Goal: Find specific page/section: Find specific page/section

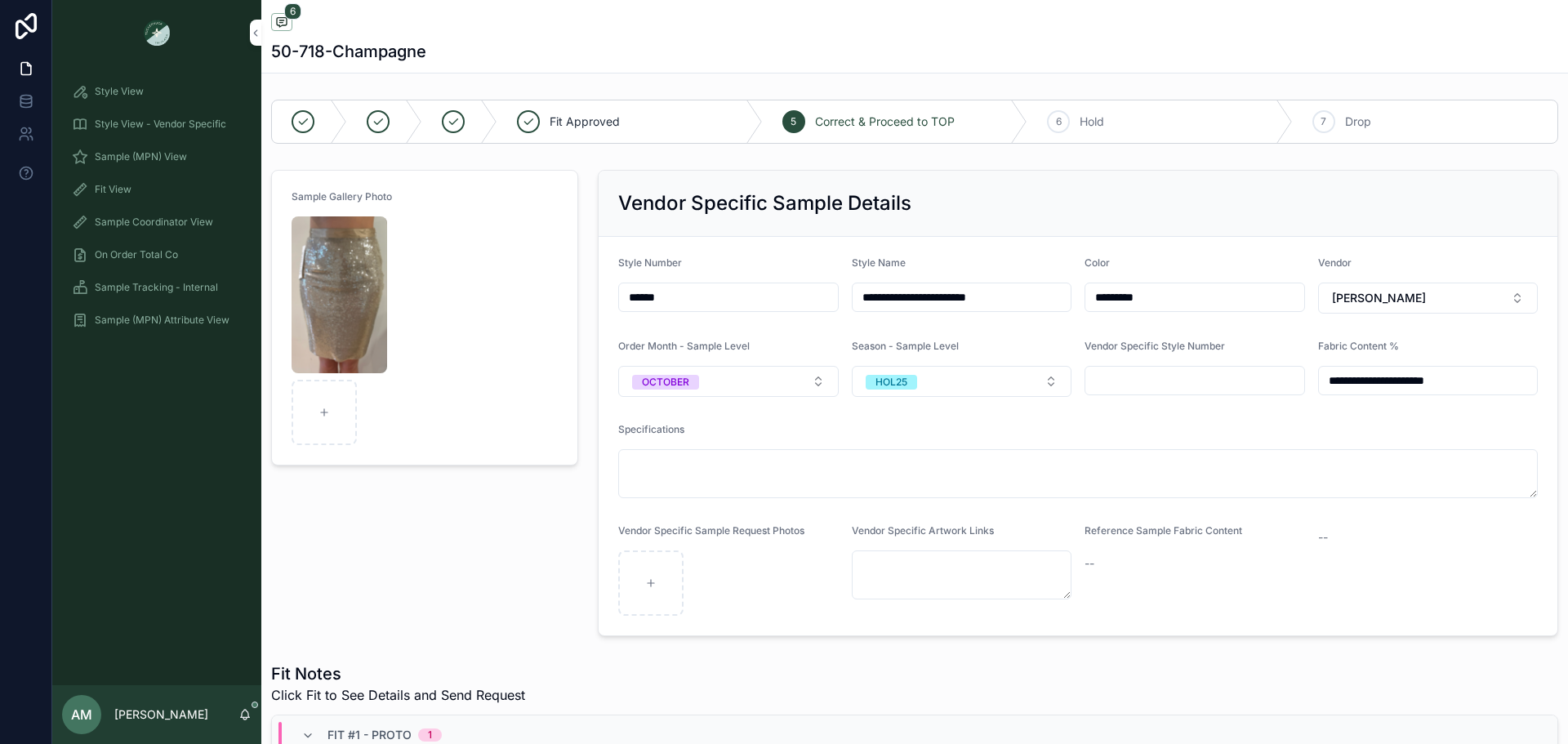
scroll to position [706, 0]
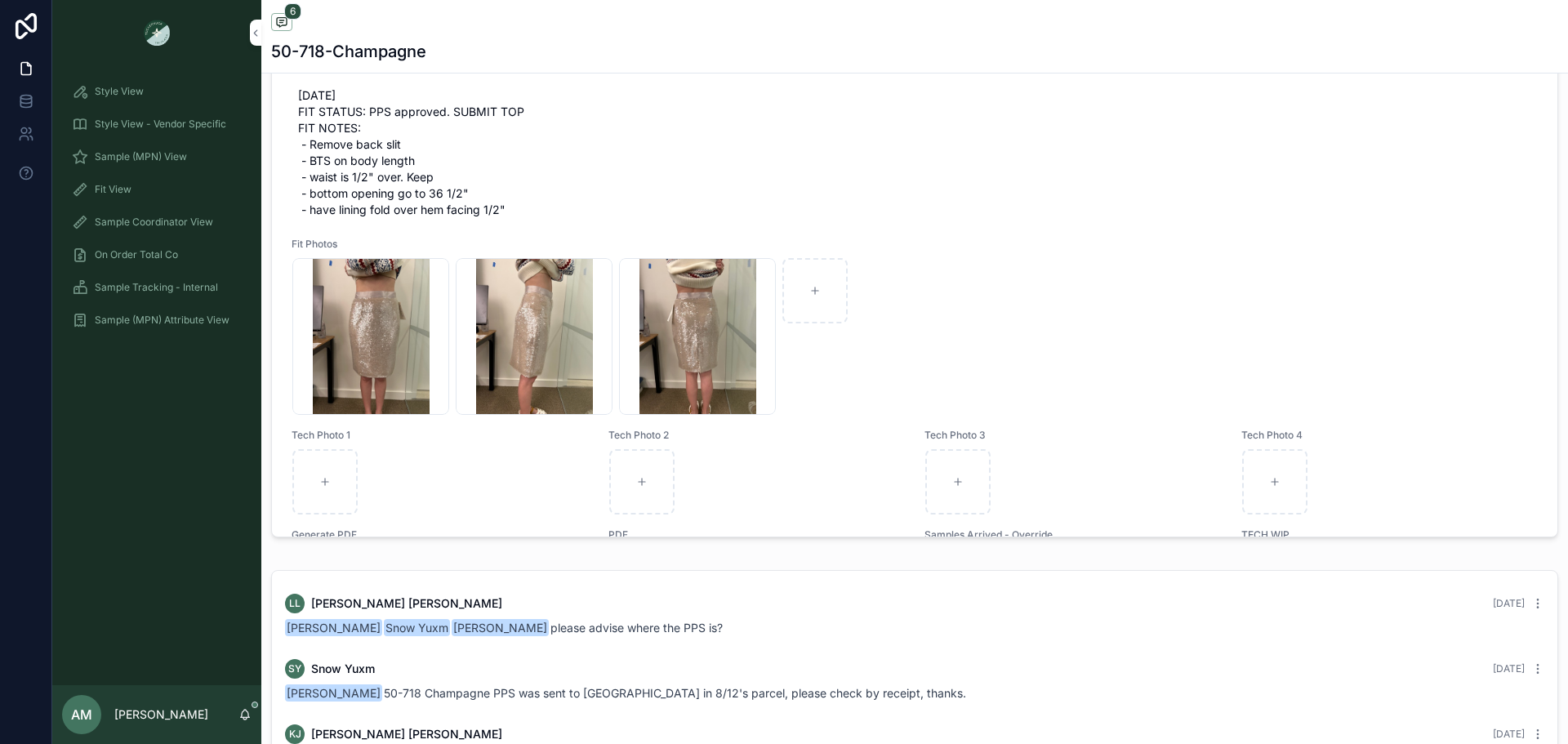
click at [186, 158] on span "Sample (MPN) View" at bounding box center [140, 156] width 92 height 13
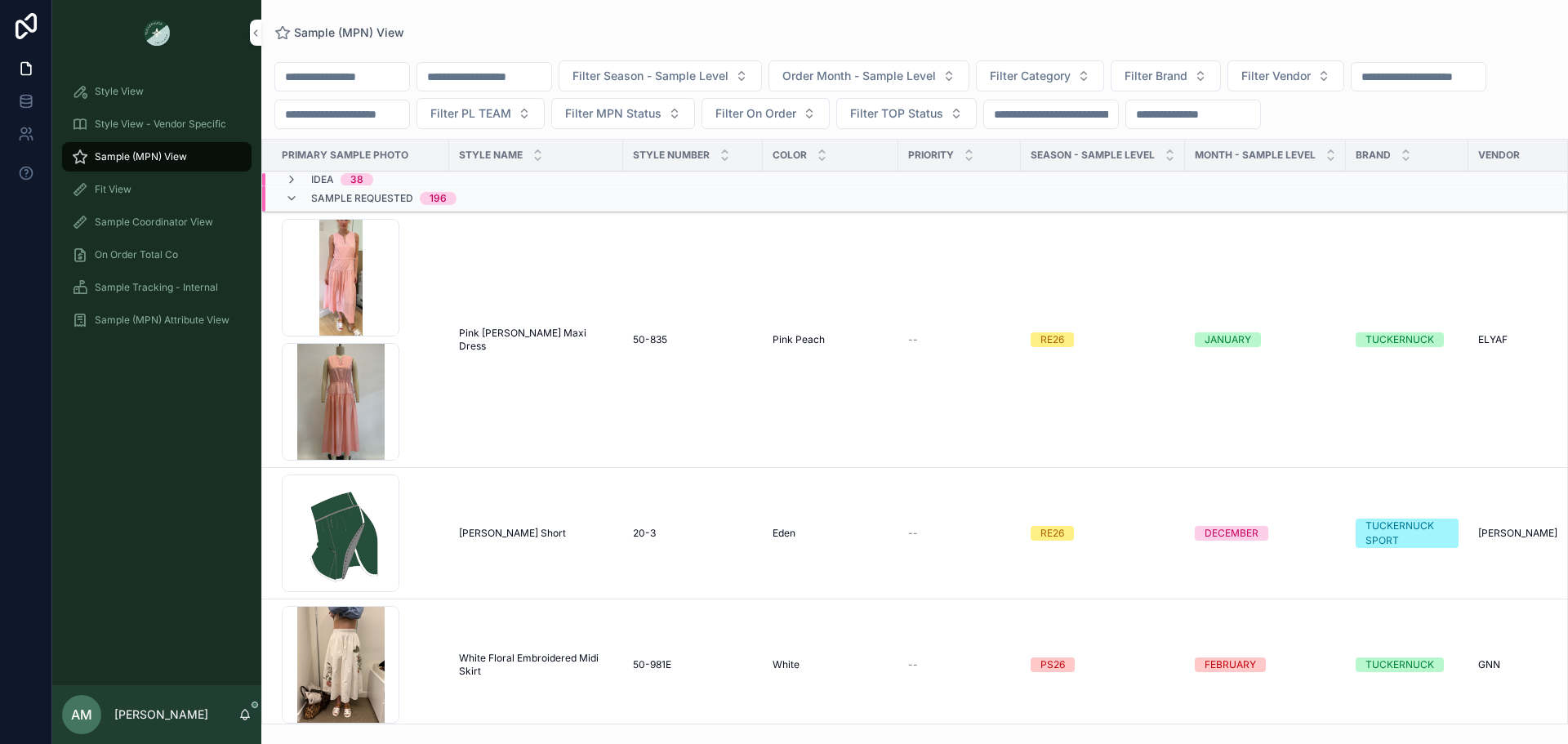
click at [685, 74] on span "Filter Season - Sample Level" at bounding box center [650, 76] width 156 height 16
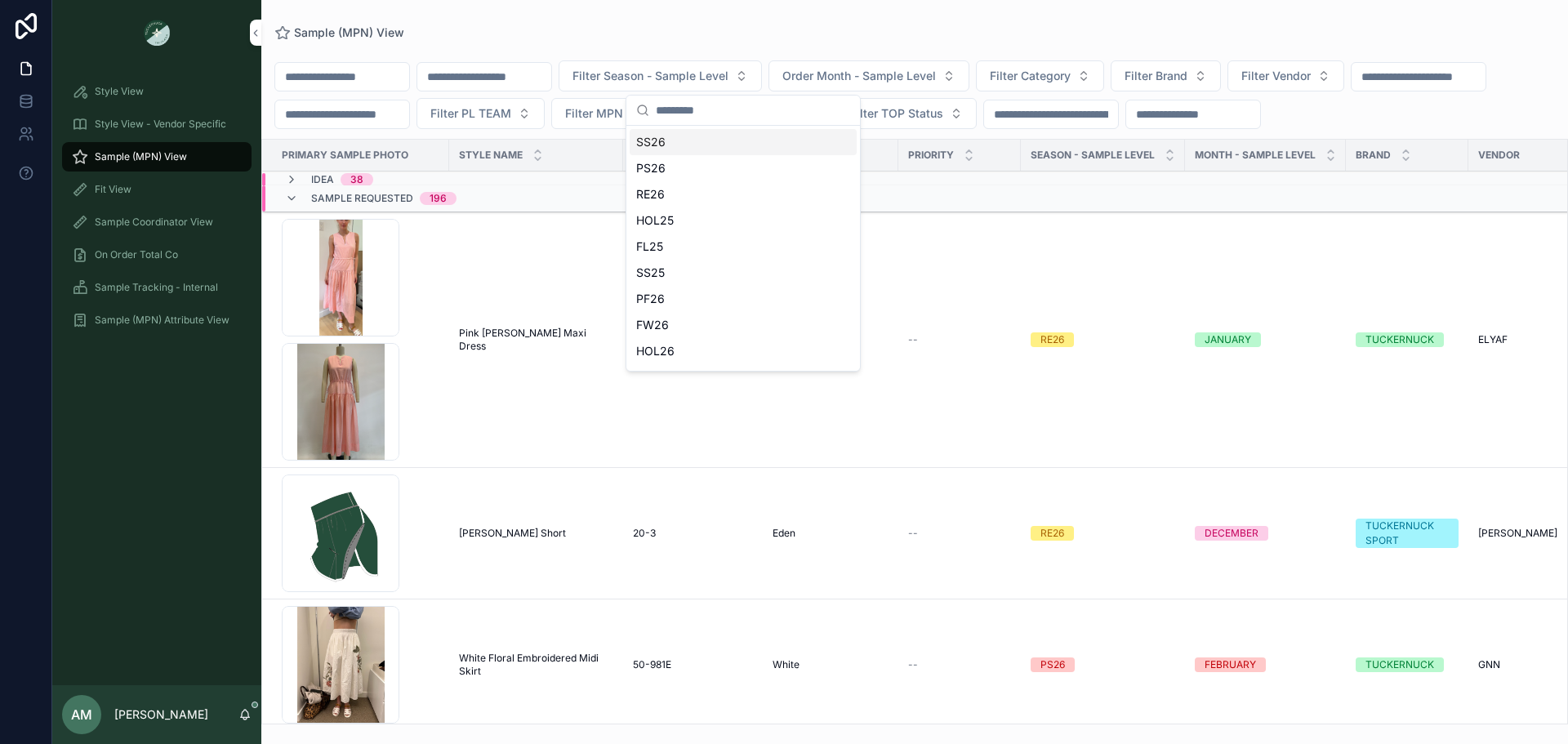
click at [1221, 79] on button "Filter Brand" at bounding box center [1166, 76] width 110 height 31
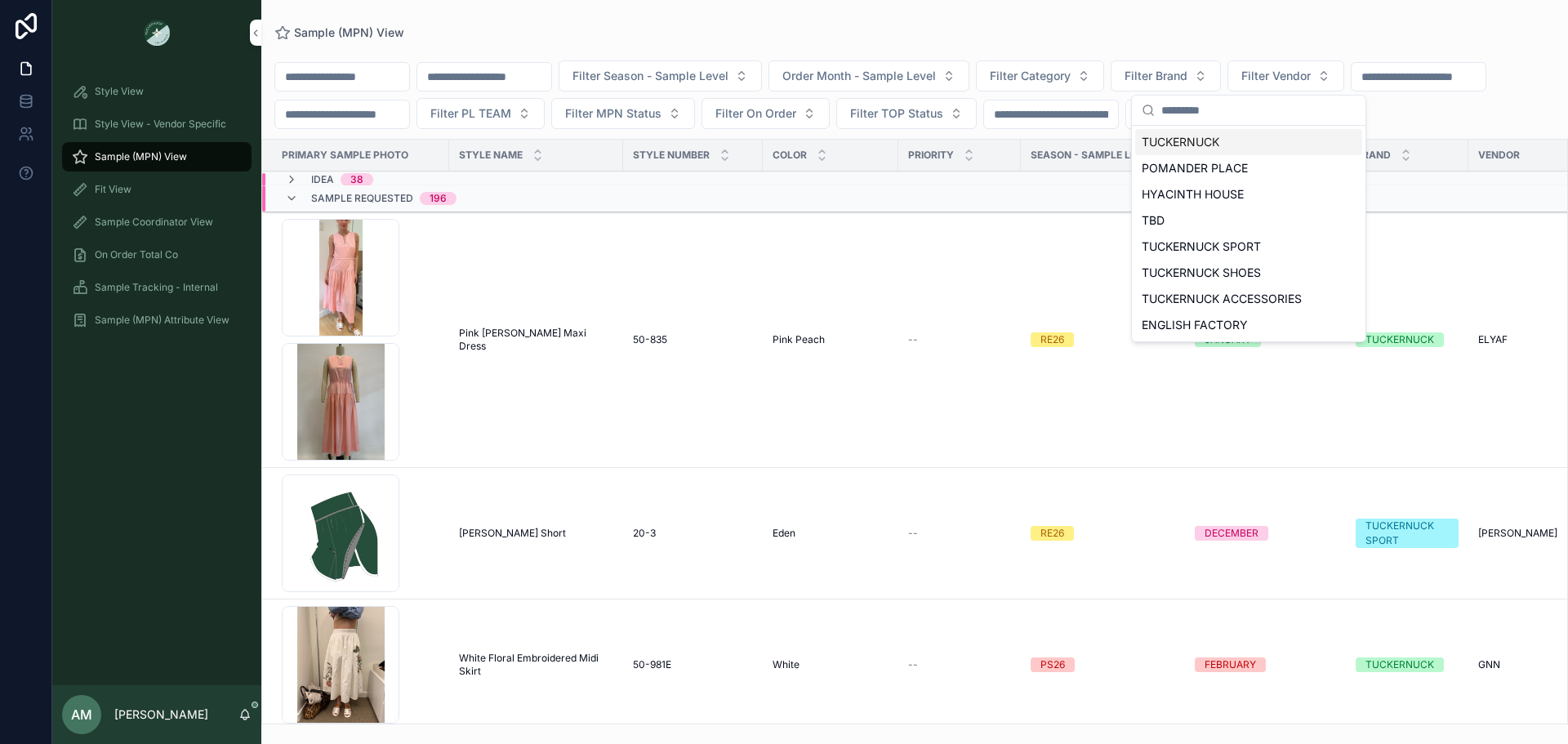
click at [1310, 72] on span "Filter Vendor" at bounding box center [1276, 76] width 70 height 16
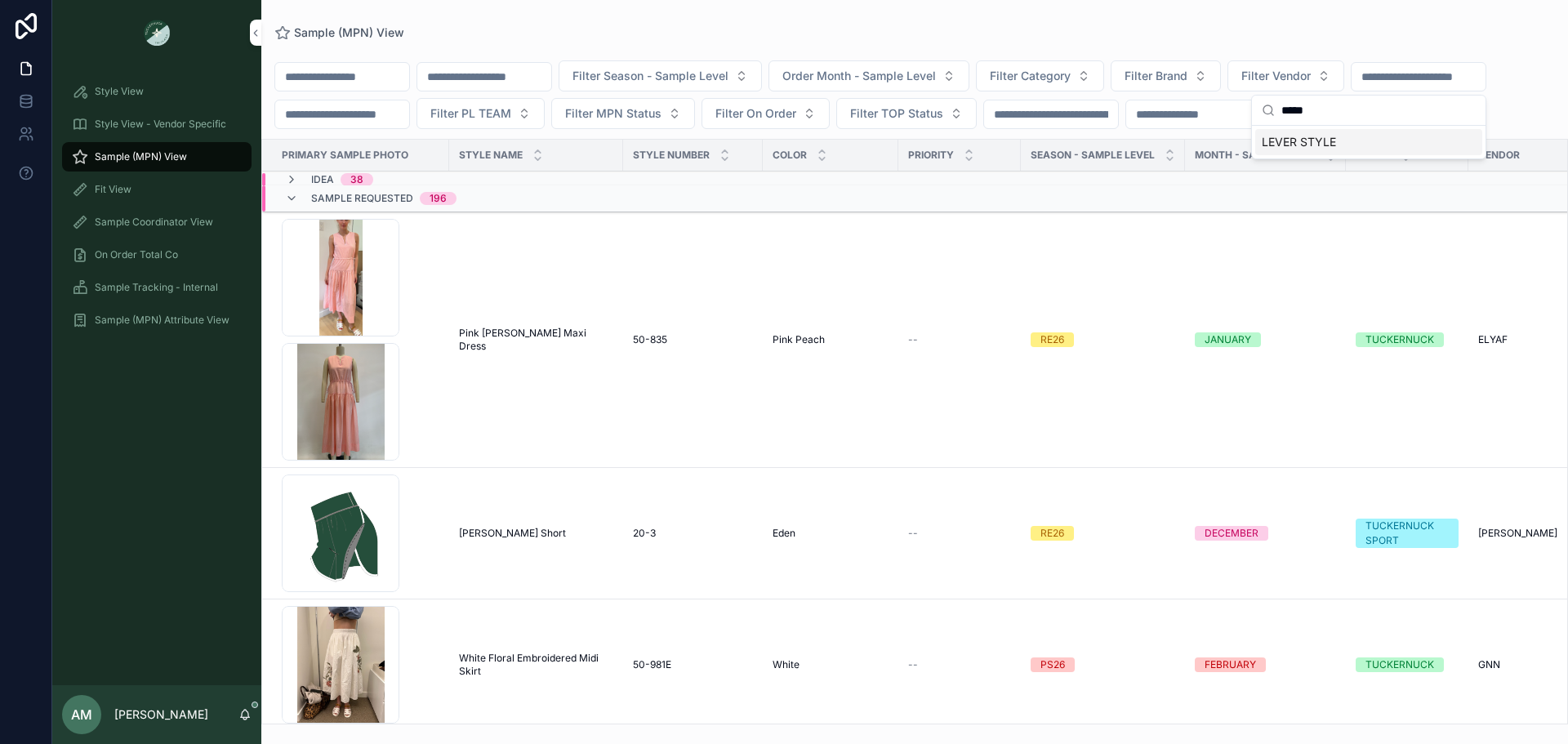
type input "*****"
click at [1353, 136] on div "LEVER STYLE" at bounding box center [1368, 142] width 227 height 26
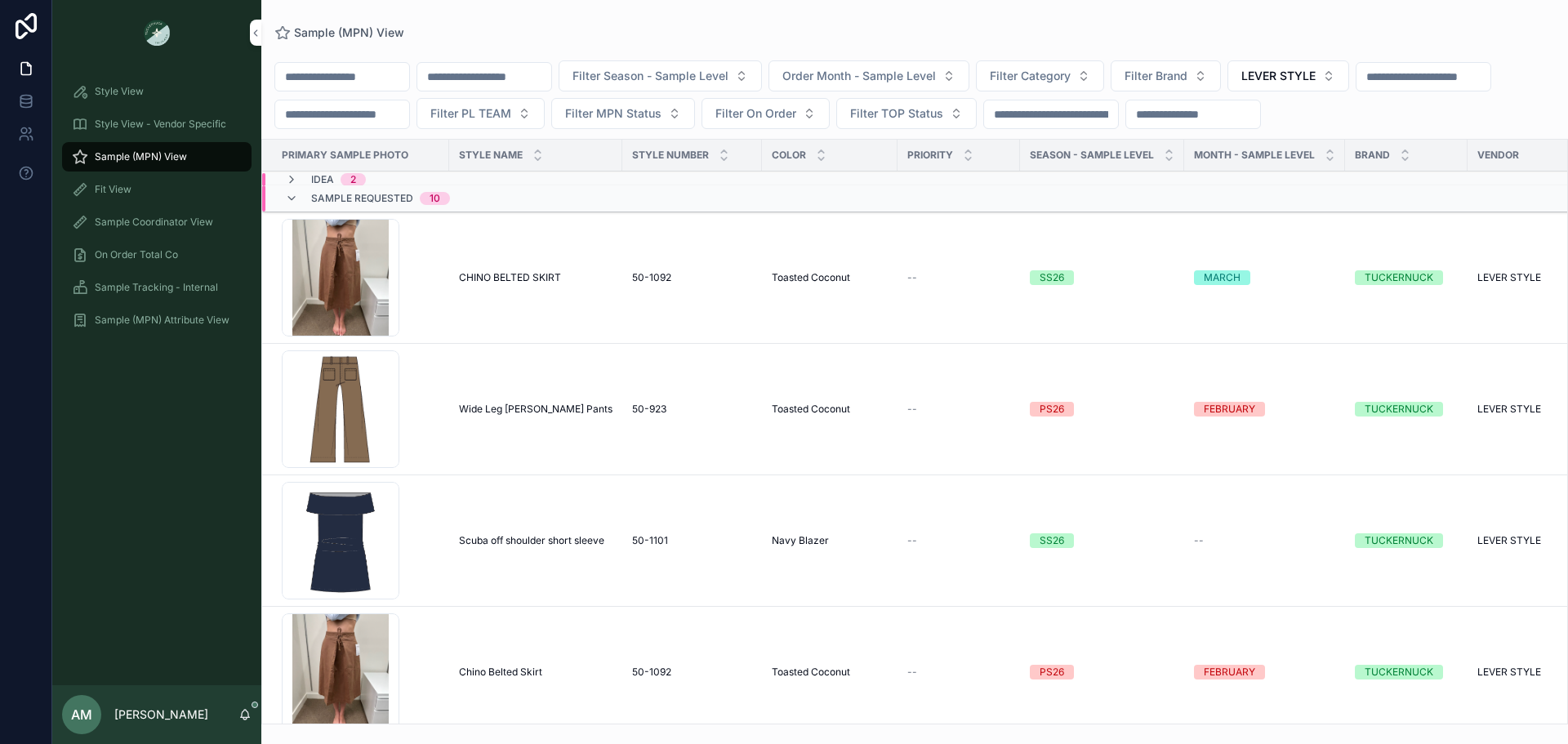
click at [482, 284] on span "CHINO BELTED SKIRT" at bounding box center [510, 278] width 102 height 13
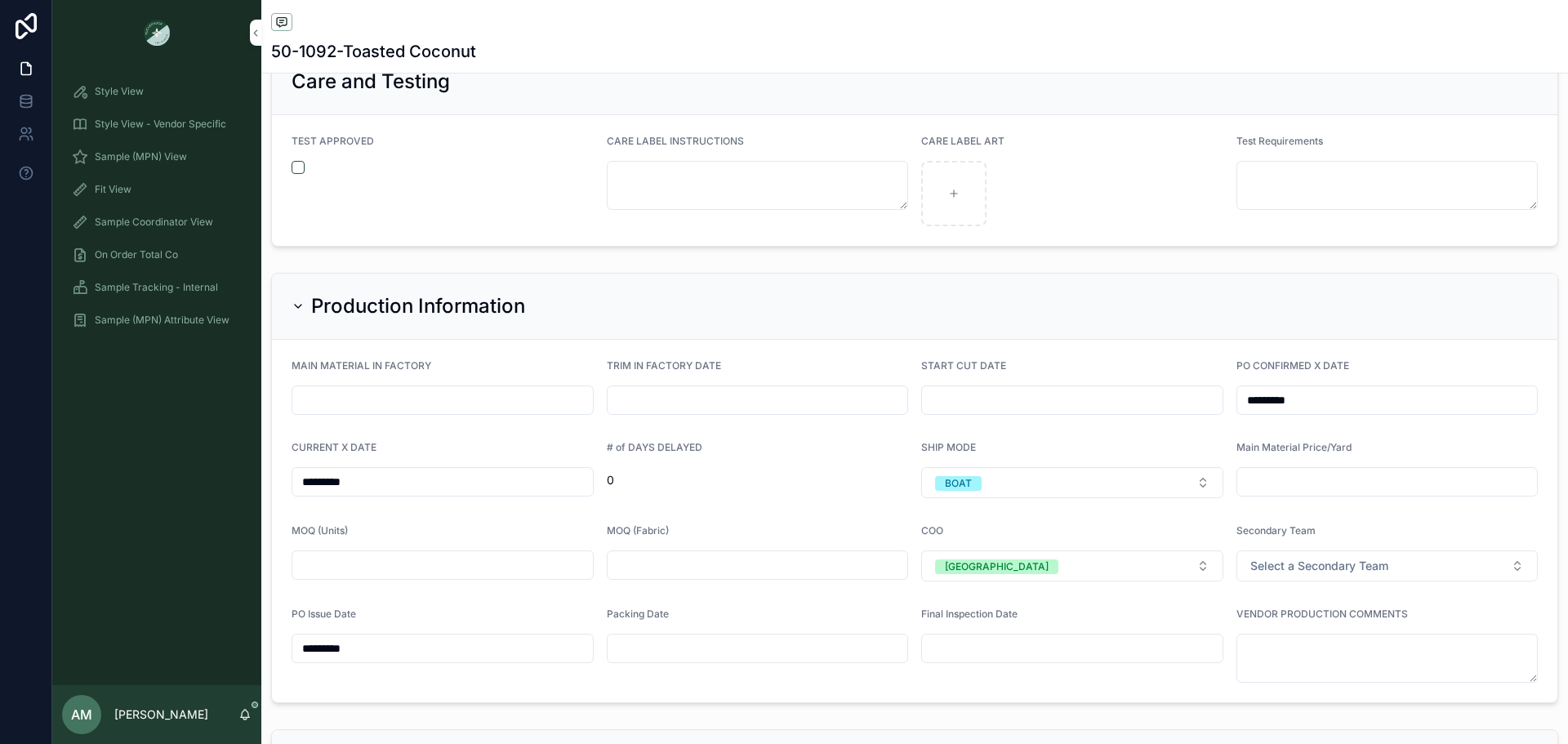
scroll to position [3677, 0]
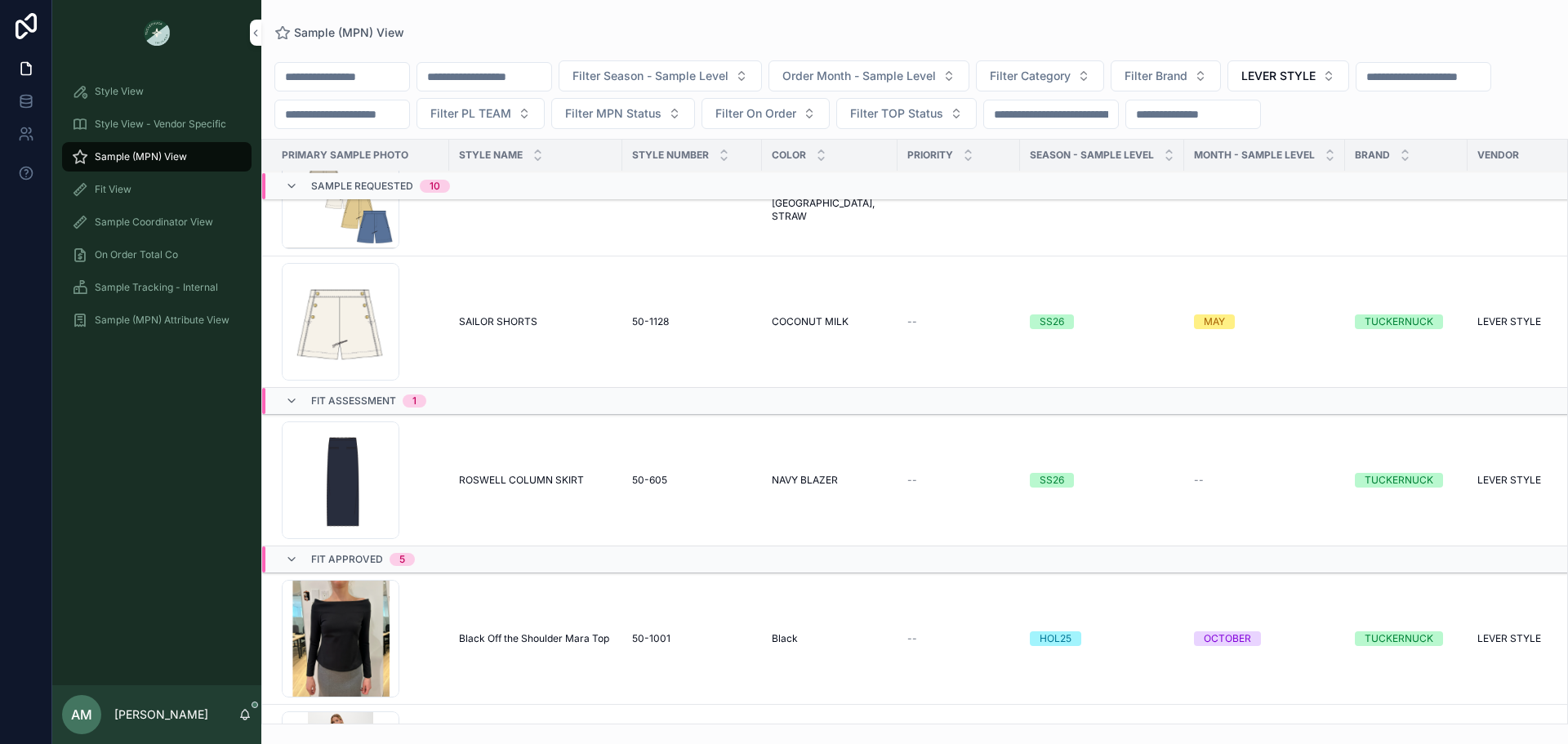
scroll to position [1421, 0]
